Goal: Information Seeking & Learning: Learn about a topic

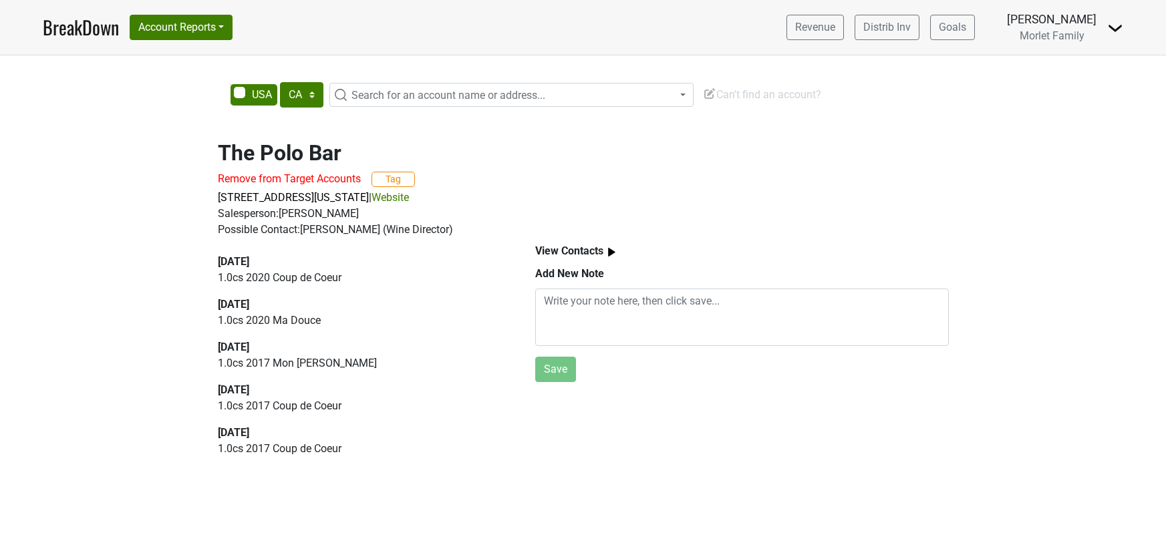
select select "CA"
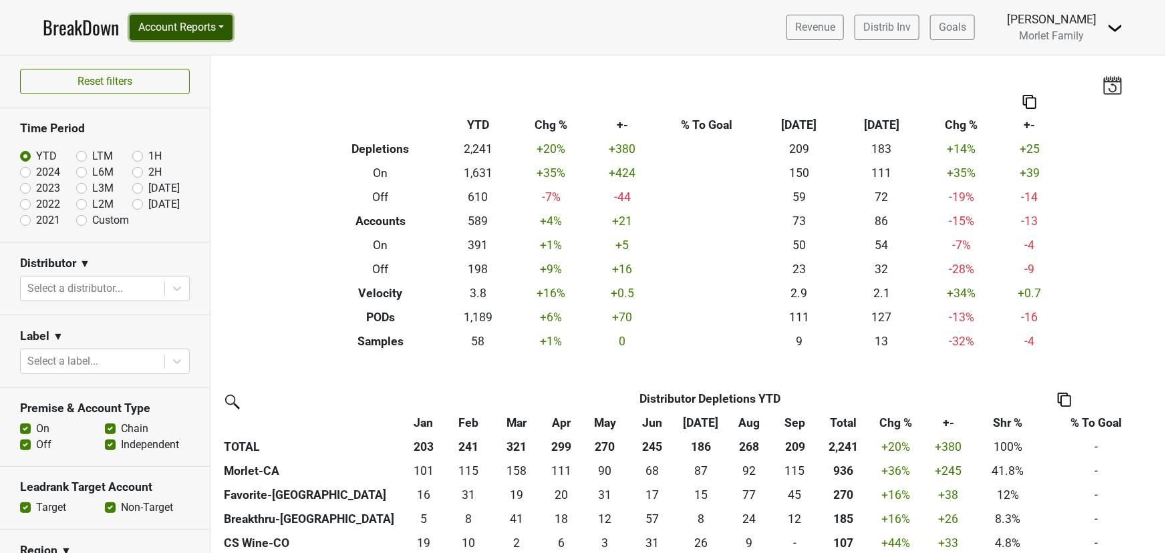
click at [204, 23] on button "Account Reports" at bounding box center [181, 27] width 103 height 25
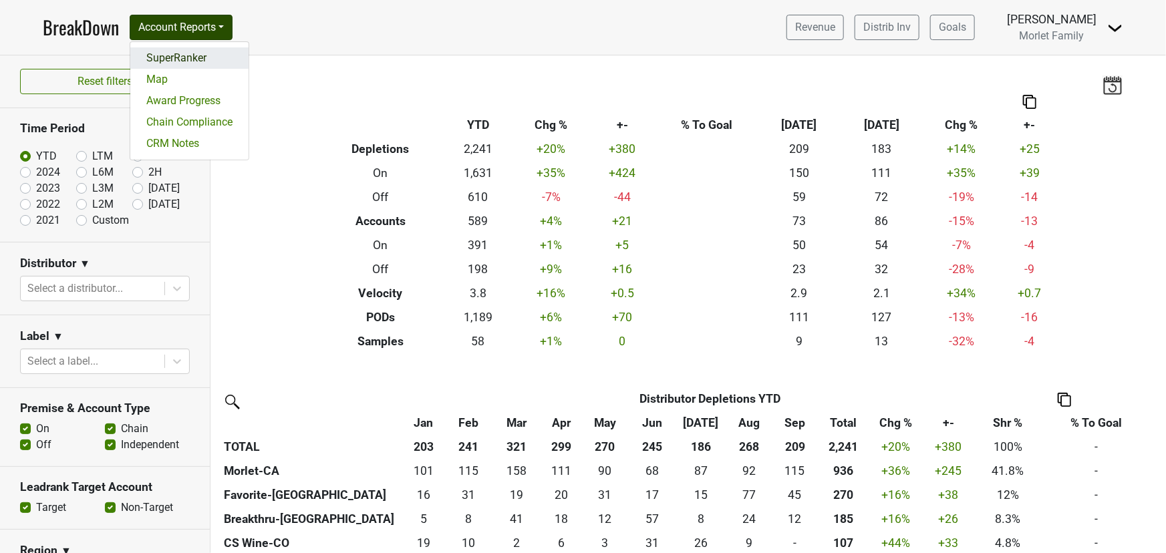
click at [204, 54] on link "SuperRanker" at bounding box center [189, 57] width 118 height 21
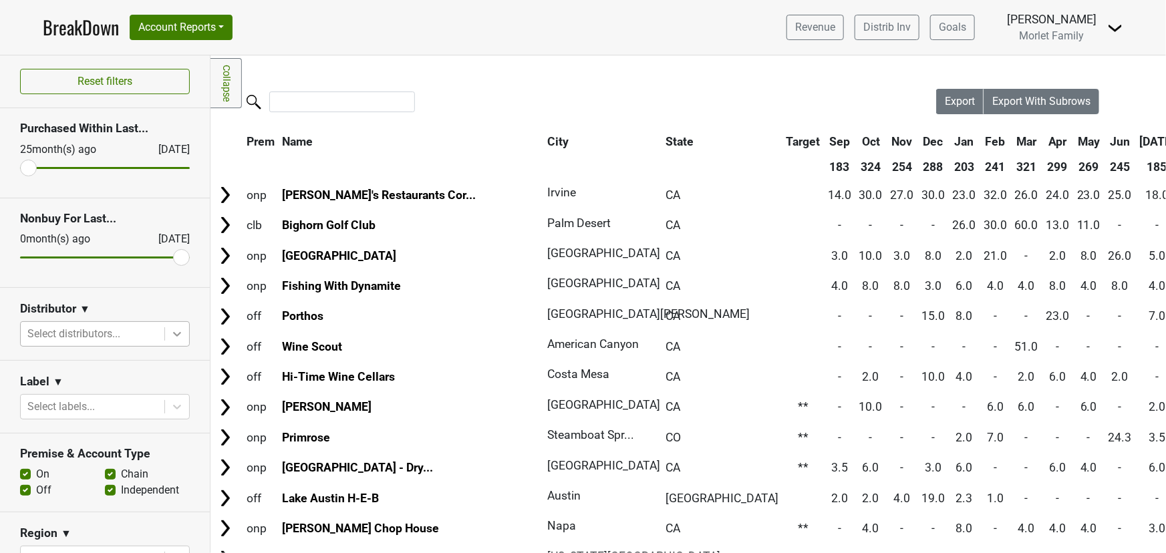
click at [170, 332] on icon at bounding box center [176, 333] width 13 height 13
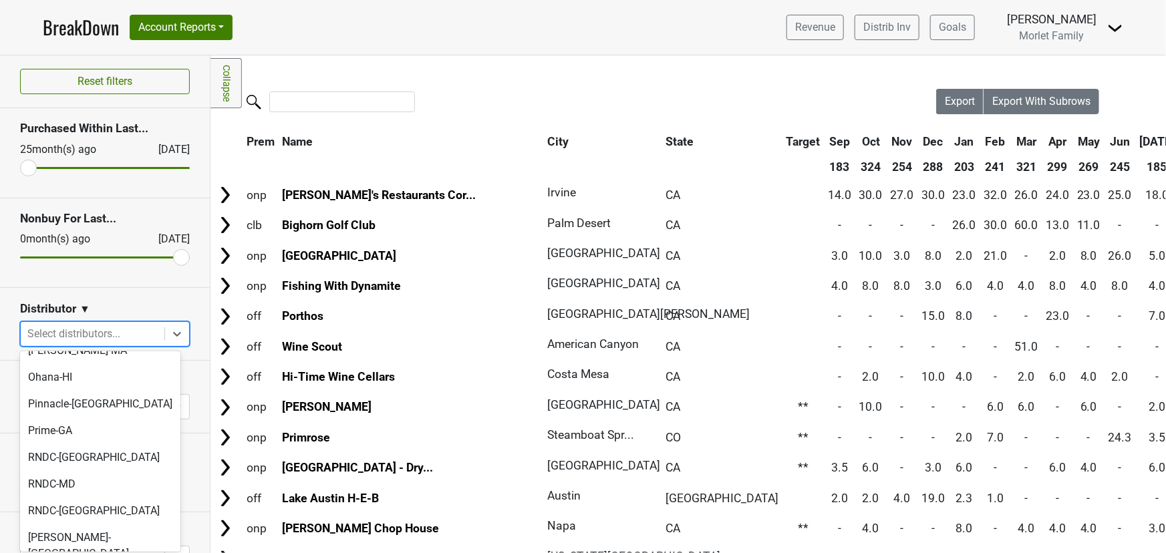
scroll to position [472, 0]
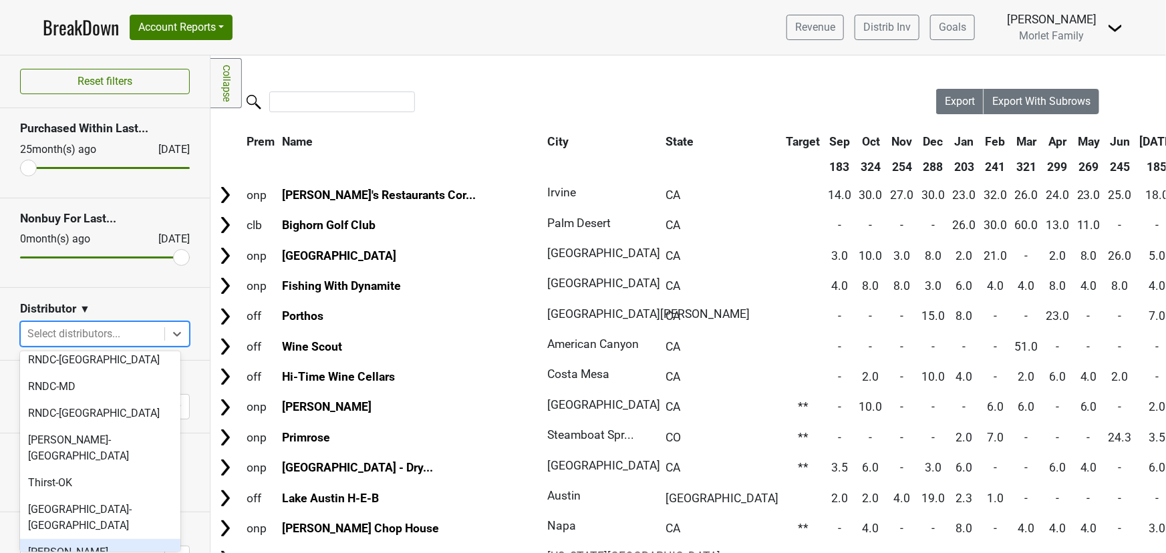
click at [102, 539] on div "Tryon-NC" at bounding box center [100, 560] width 160 height 43
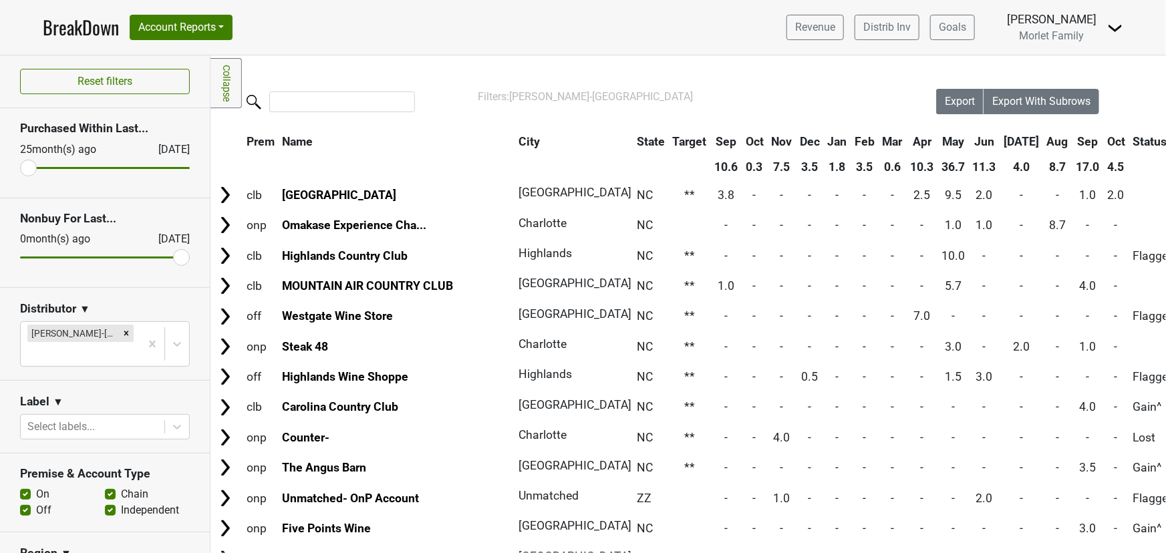
click at [515, 140] on th "City" at bounding box center [570, 142] width 110 height 24
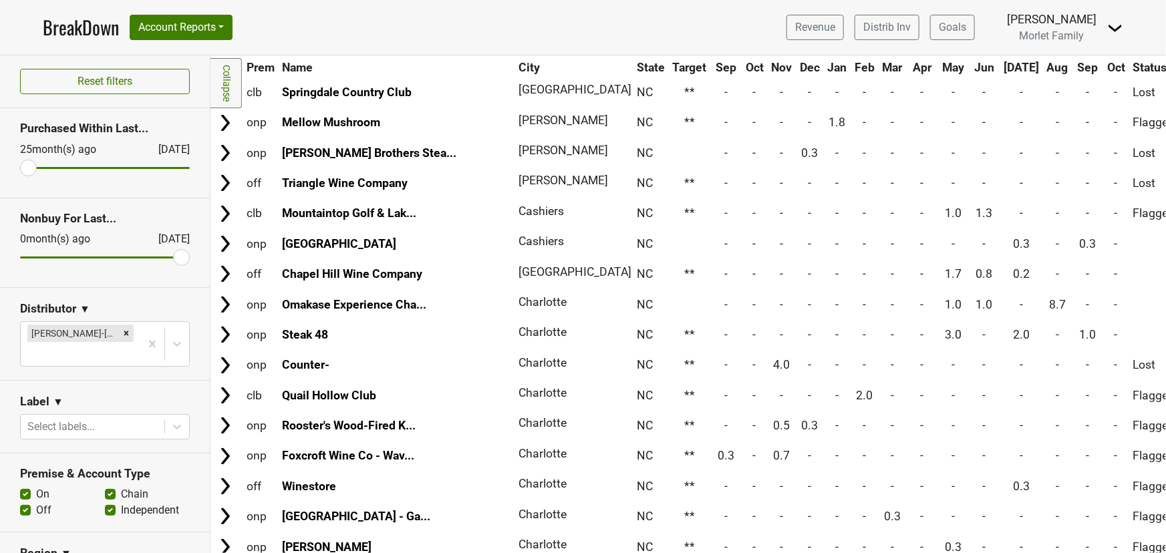
scroll to position [182, 0]
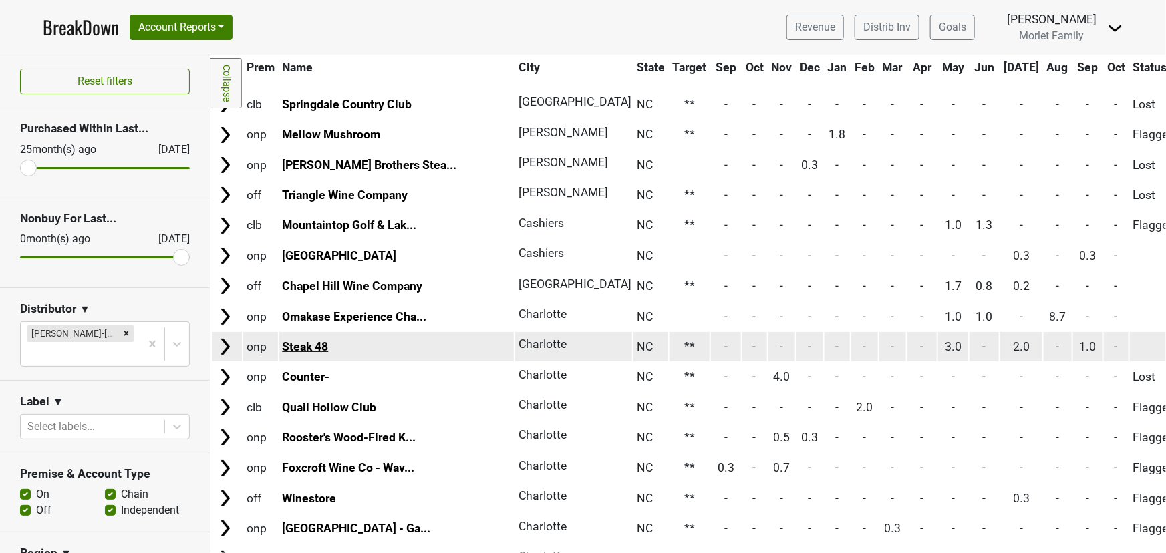
click at [311, 343] on link "Steak 48" at bounding box center [305, 346] width 46 height 13
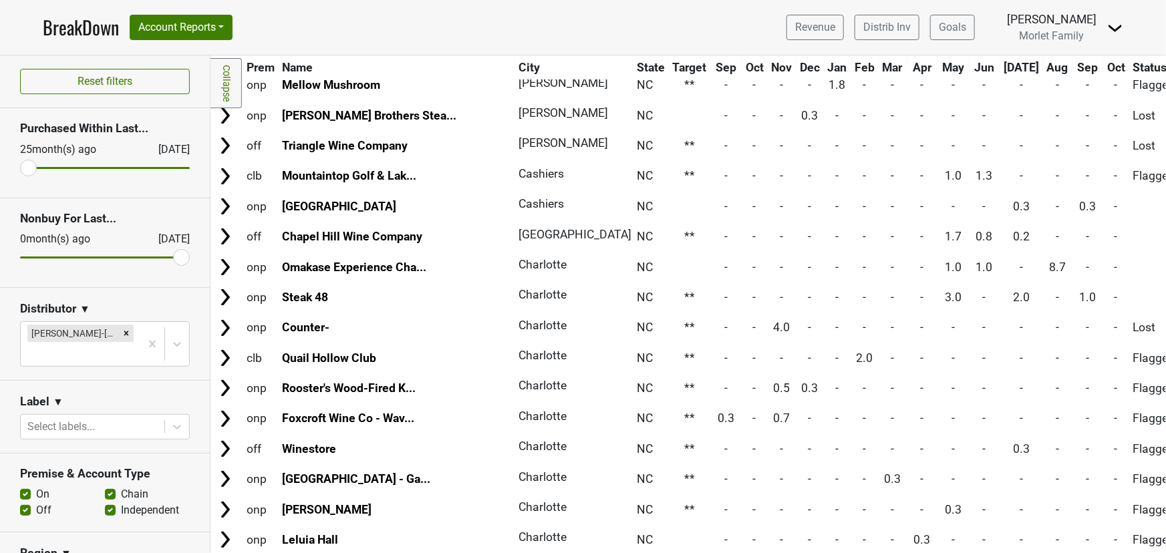
scroll to position [242, 0]
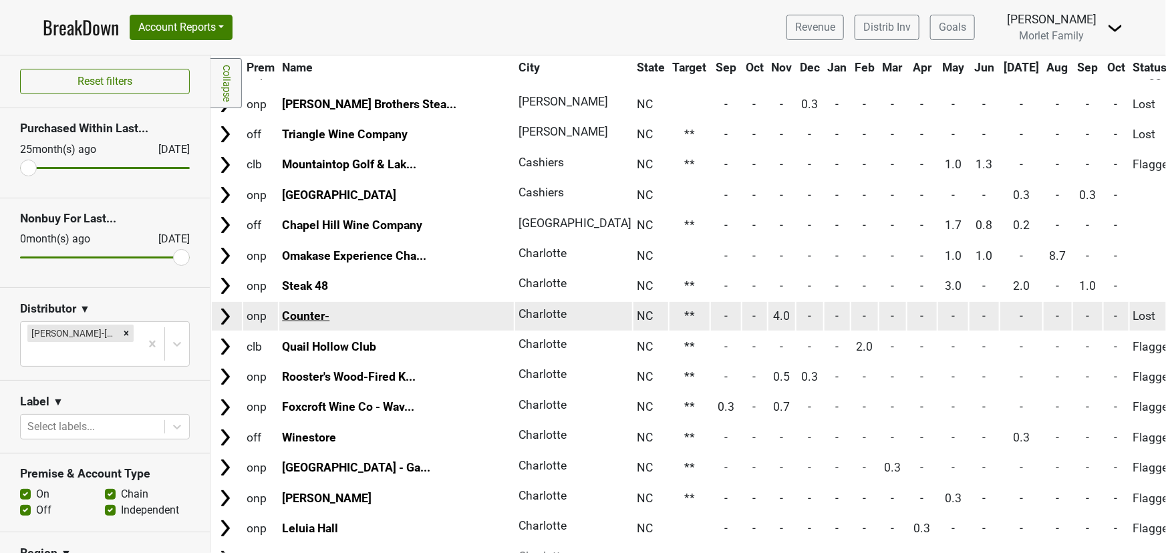
click at [293, 317] on link "Counter-" at bounding box center [305, 315] width 47 height 13
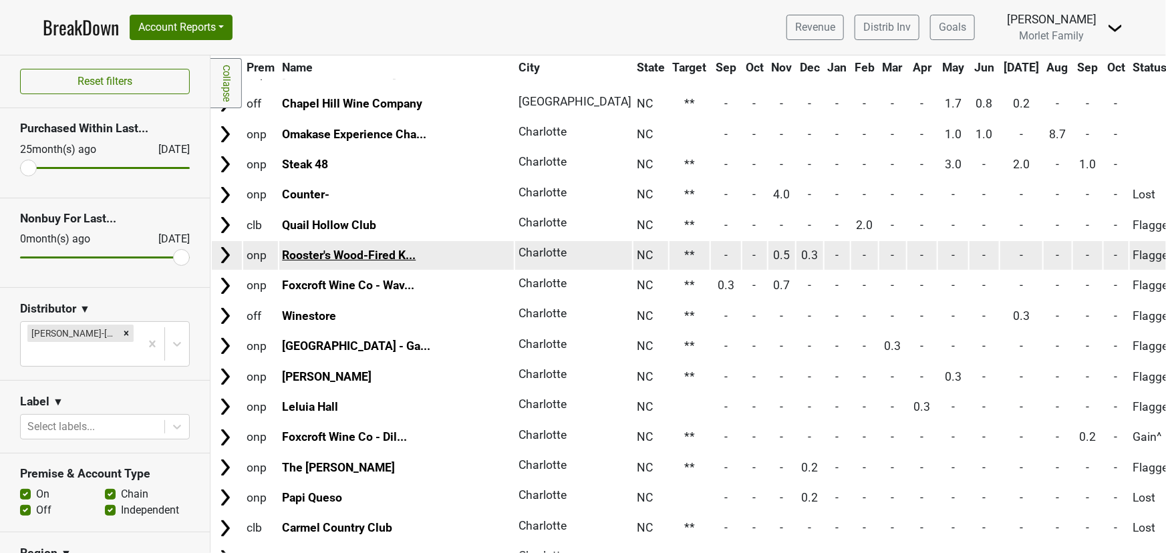
scroll to position [425, 0]
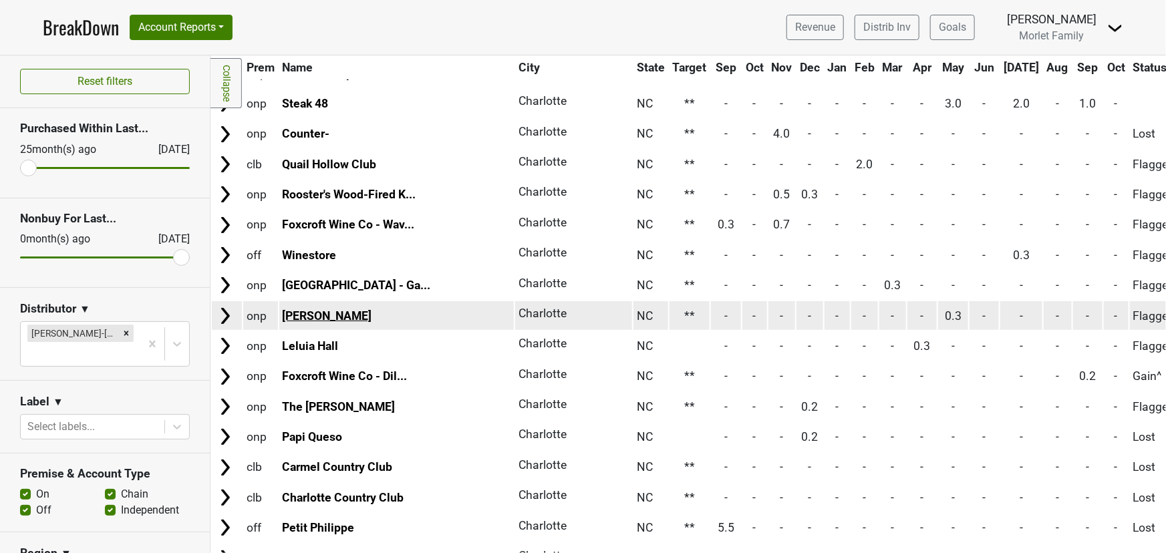
click at [294, 313] on link "[PERSON_NAME]" at bounding box center [327, 315] width 90 height 13
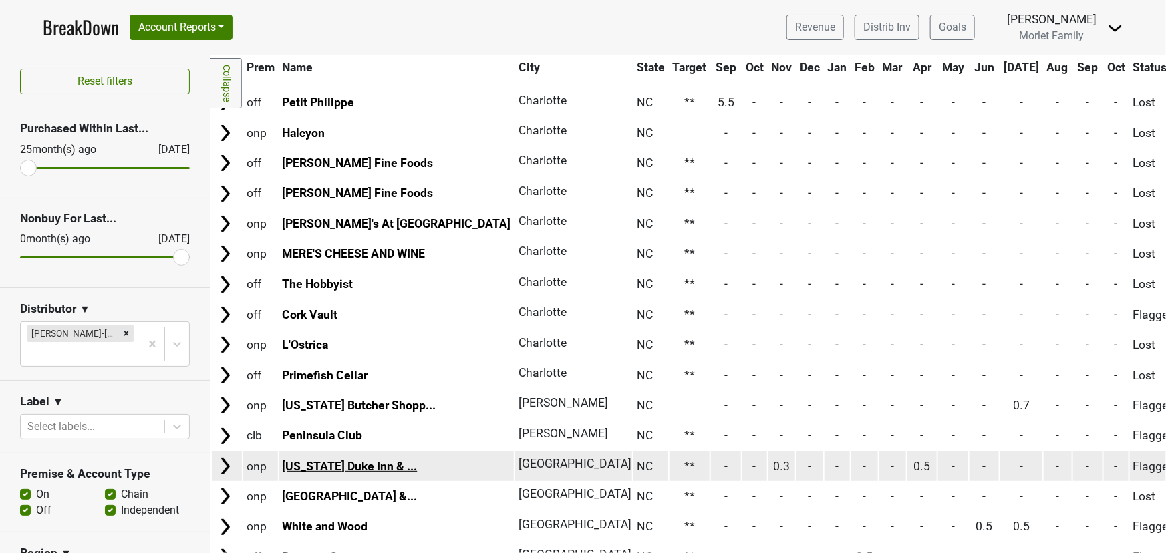
scroll to position [850, 0]
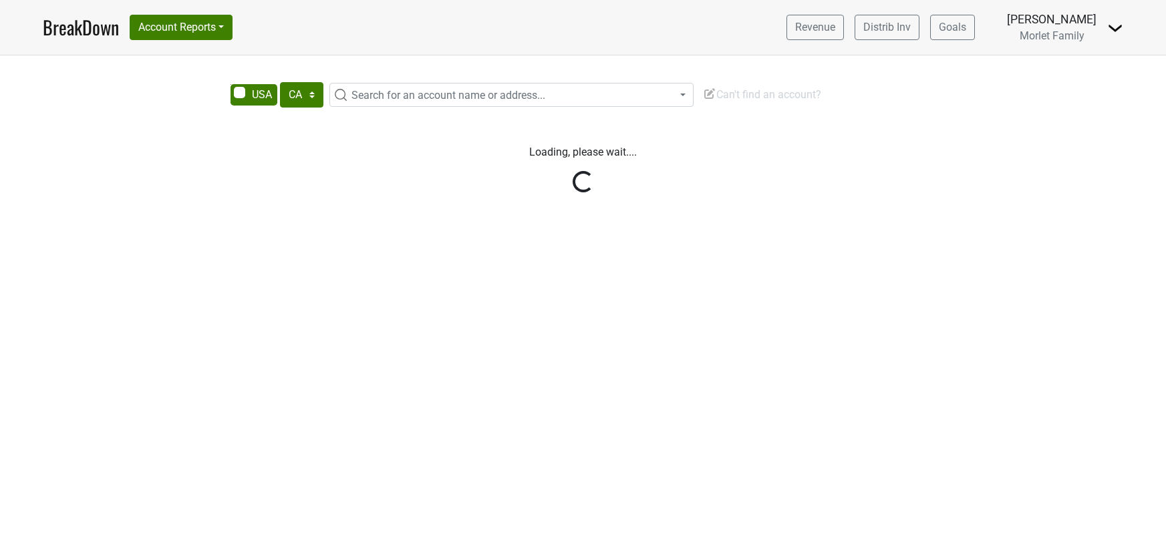
select select "CA"
